Goal: Communication & Community: Answer question/provide support

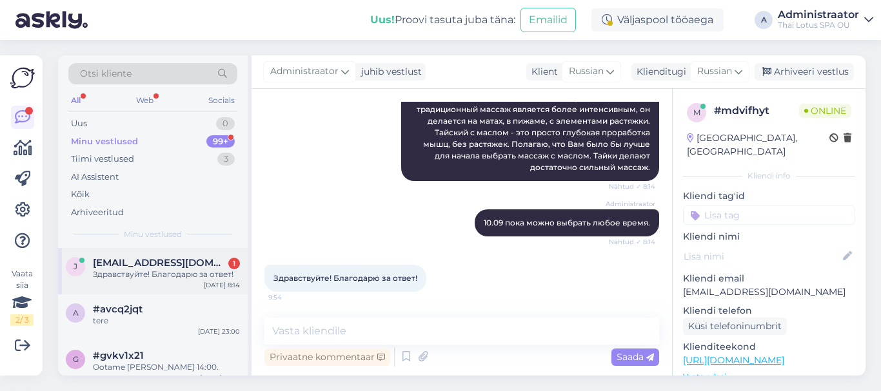
click at [177, 270] on div "Здравствуйте! Благодарю за ответ!" at bounding box center [166, 275] width 147 height 12
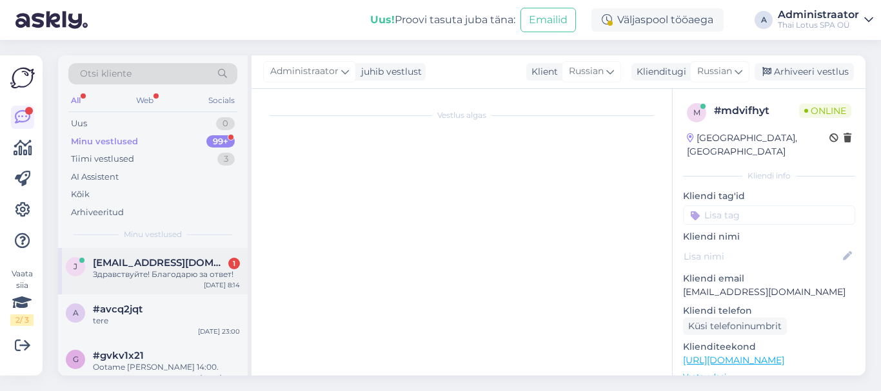
scroll to position [572, 0]
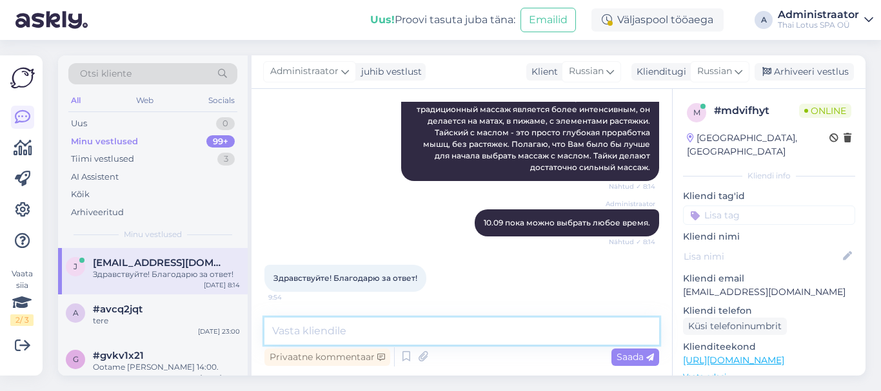
click at [367, 333] on textarea at bounding box center [461, 331] width 395 height 27
click at [338, 334] on textarea at bounding box center [461, 331] width 395 height 27
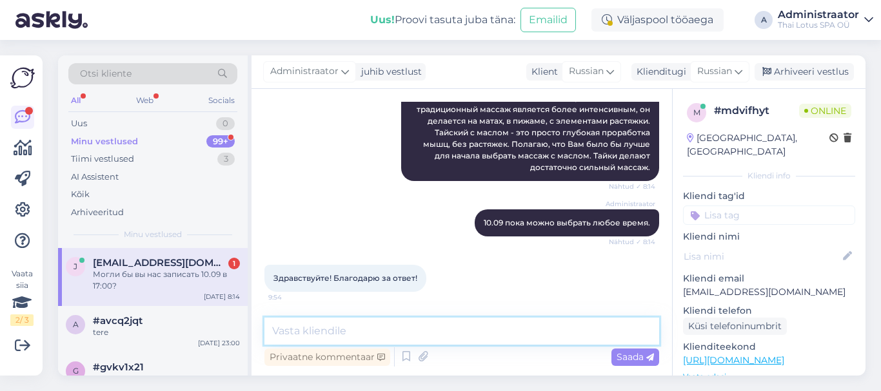
scroll to position [627, 0]
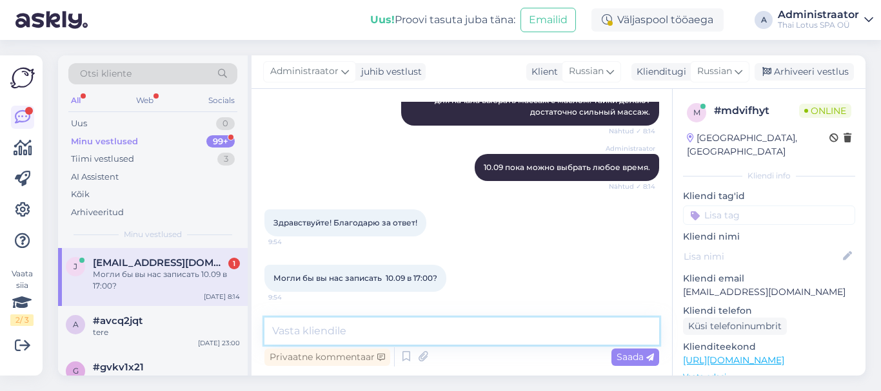
click at [406, 331] on textarea at bounding box center [461, 331] width 395 height 27
type textarea "Да. Оба массажа будут с маслом?"
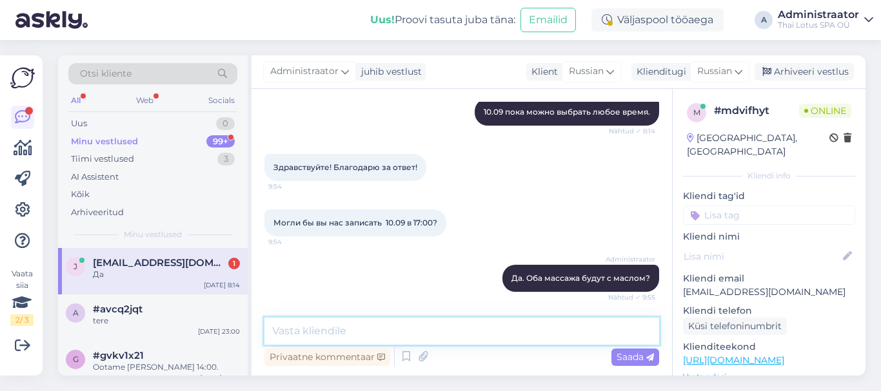
scroll to position [738, 0]
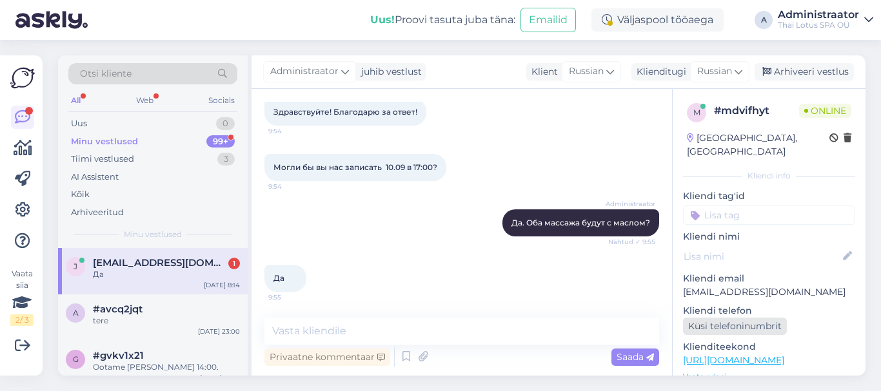
click at [752, 318] on div "Küsi telefoninumbrit" at bounding box center [735, 326] width 104 height 17
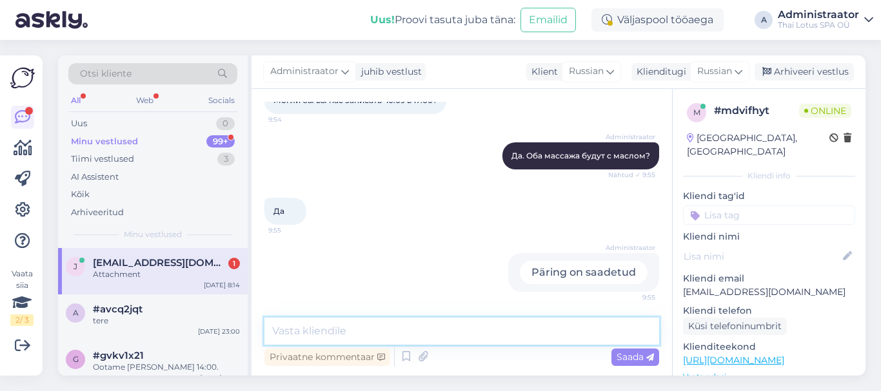
click at [417, 335] on textarea at bounding box center [461, 331] width 395 height 27
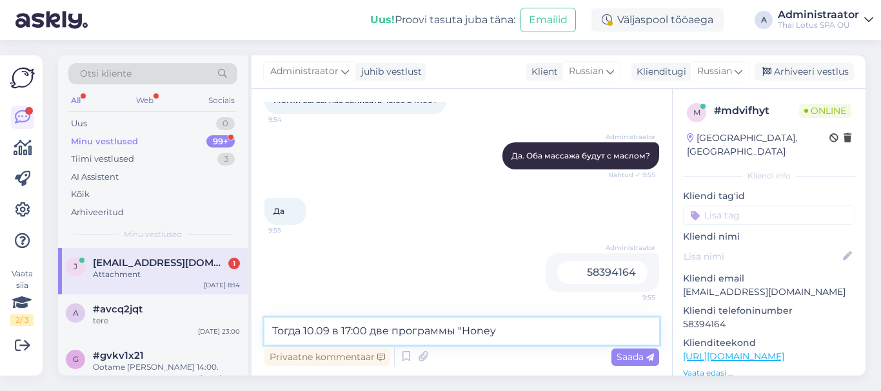
click at [495, 329] on textarea "Тогда 10.09 в 17:00 две программы "Honey" at bounding box center [461, 331] width 395 height 27
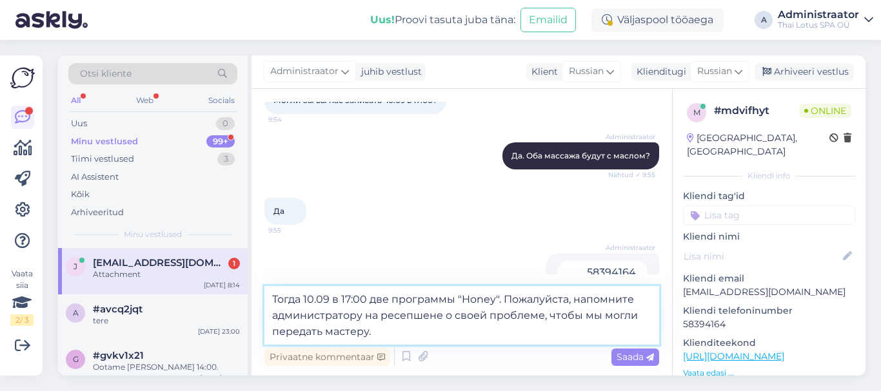
type textarea "Тогда 10.09 в 17:00 две программы "Honey". Пожалуйста, напомните администратору…"
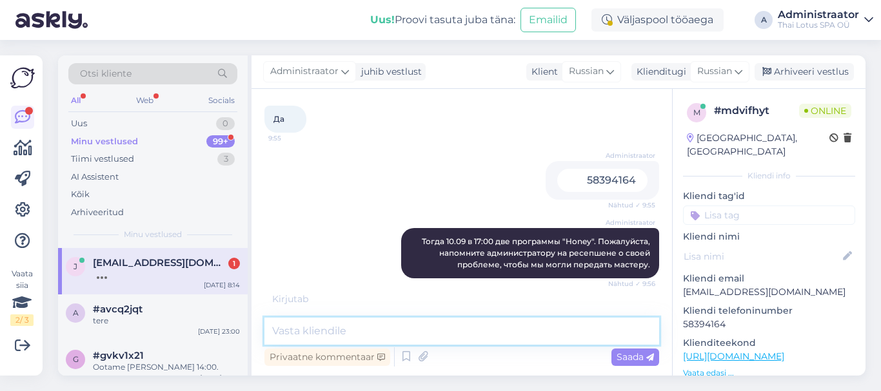
scroll to position [940, 0]
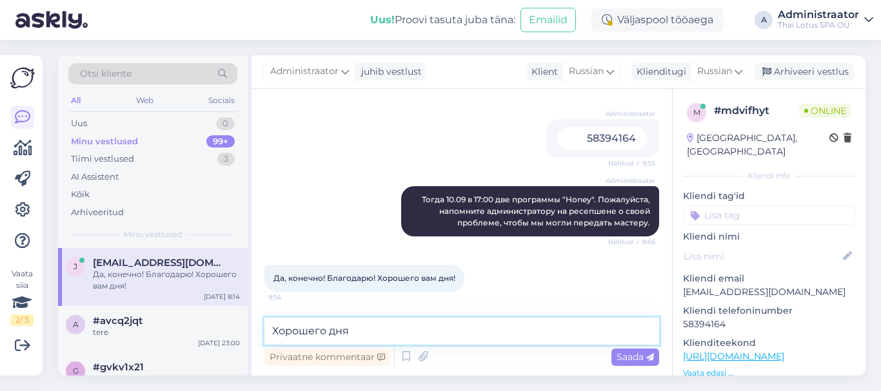
type textarea "Хорошего дня!"
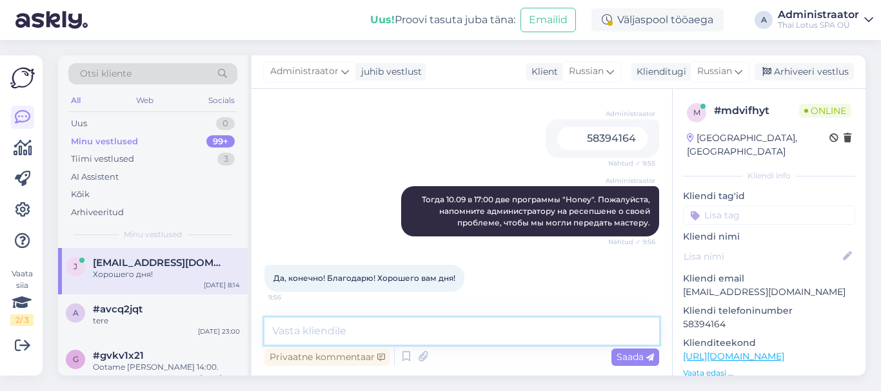
scroll to position [995, 0]
